Goal: Task Accomplishment & Management: Manage account settings

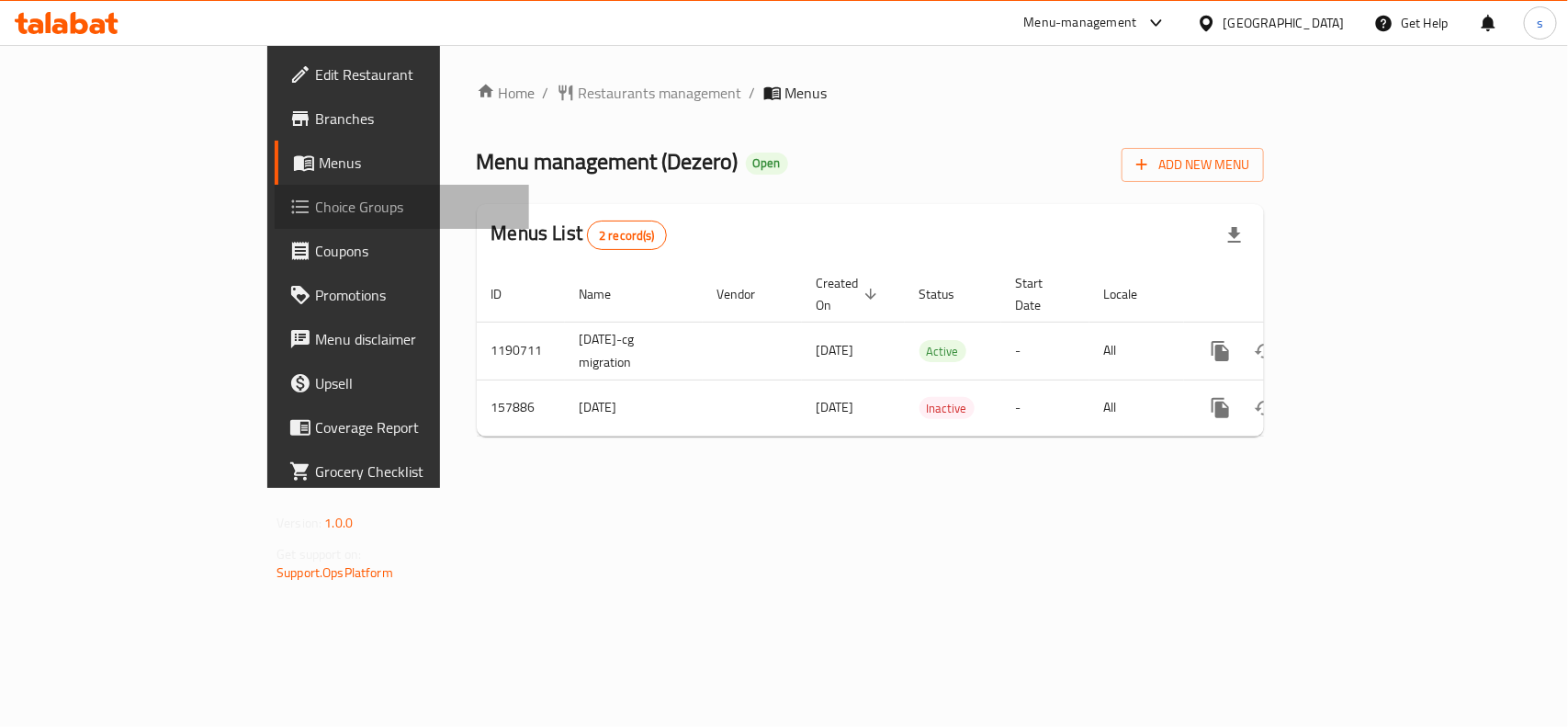
click at [315, 204] on span "Choice Groups" at bounding box center [414, 207] width 199 height 22
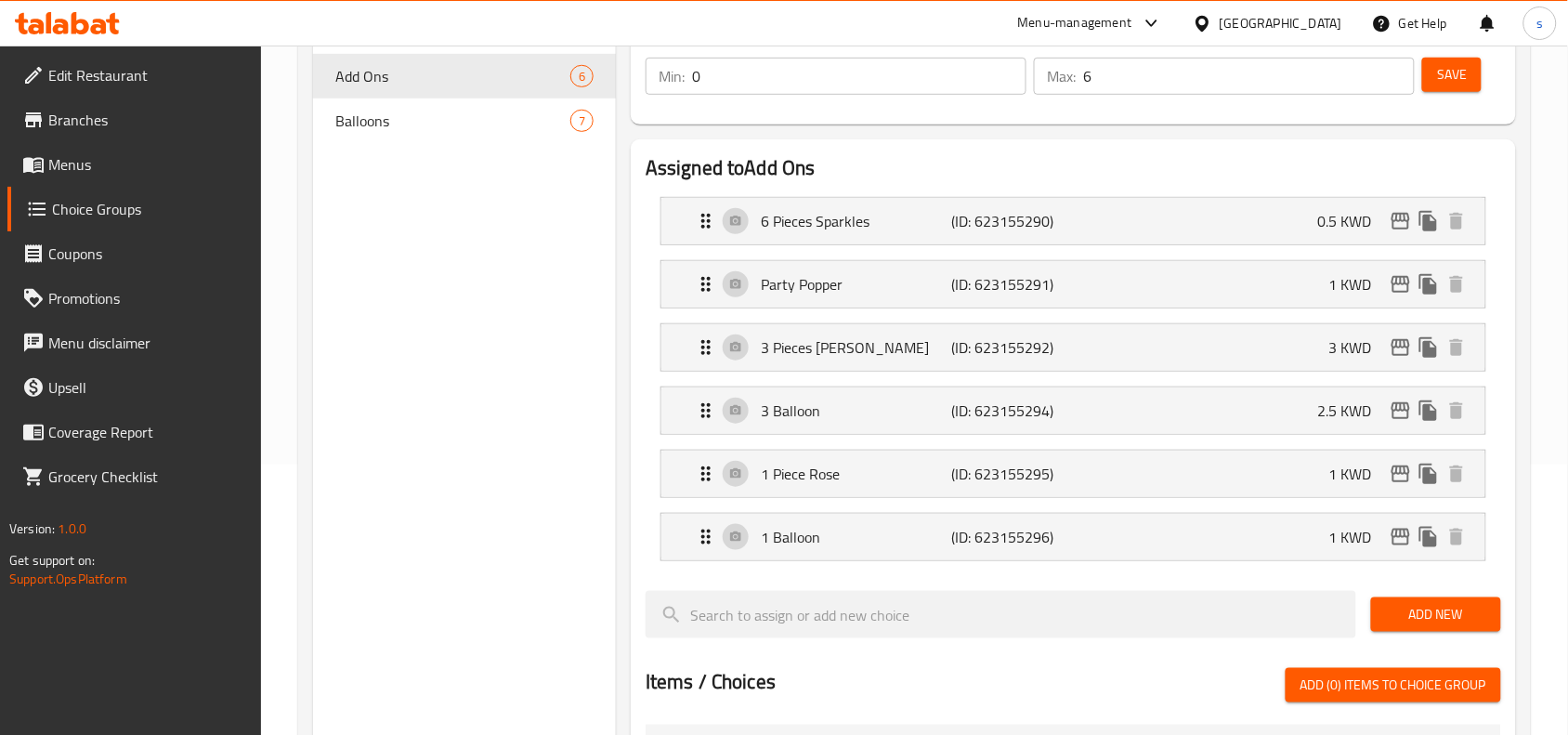
scroll to position [232, 0]
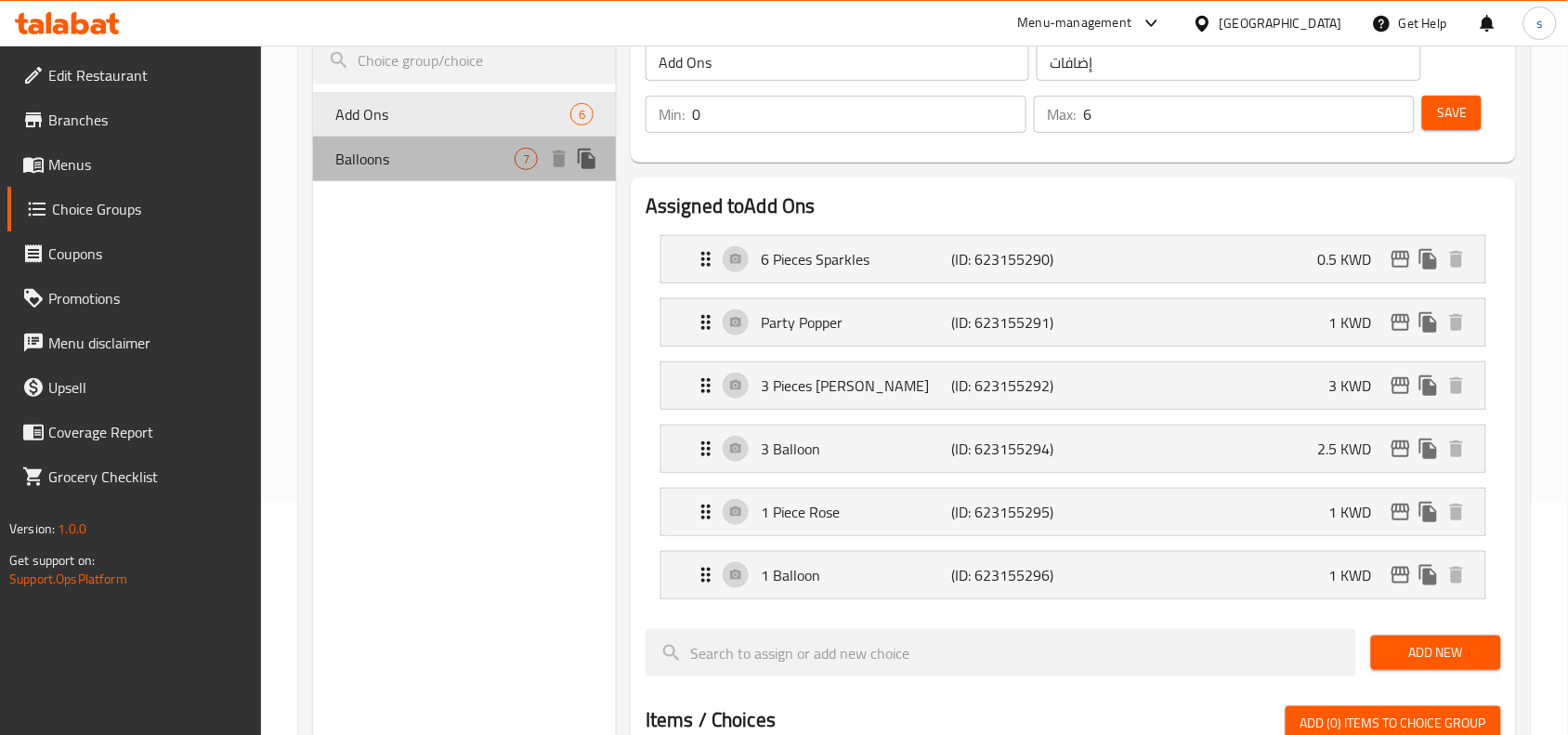
click at [371, 173] on div "Balloons 7" at bounding box center [465, 158] width 303 height 45
type input "Balloons"
type input "بالونات"
type input "7"
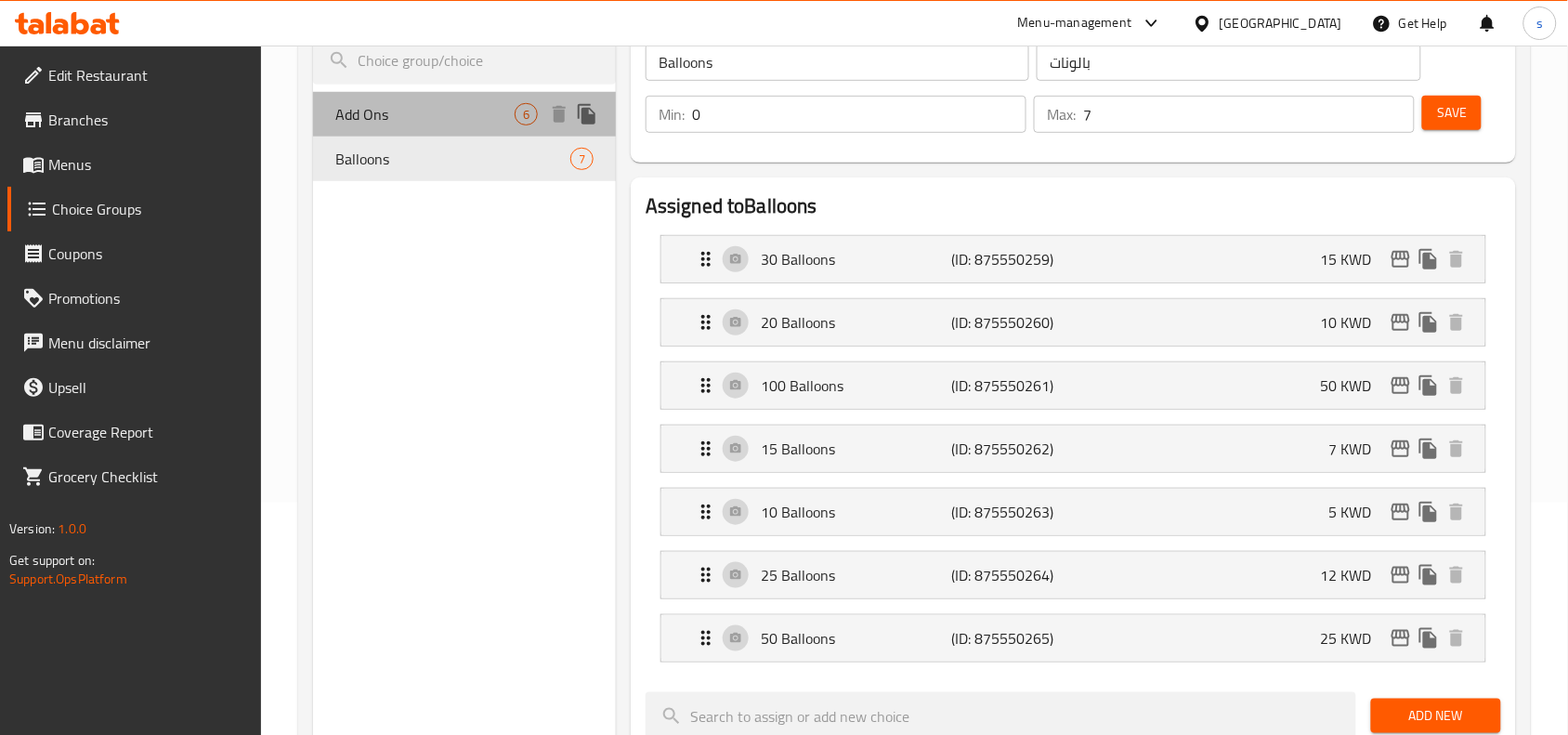
click at [390, 125] on div "Add Ons 6" at bounding box center [465, 115] width 303 height 45
type input "Add Ons"
type input "إضافات"
type input "6"
